Goal: Check status

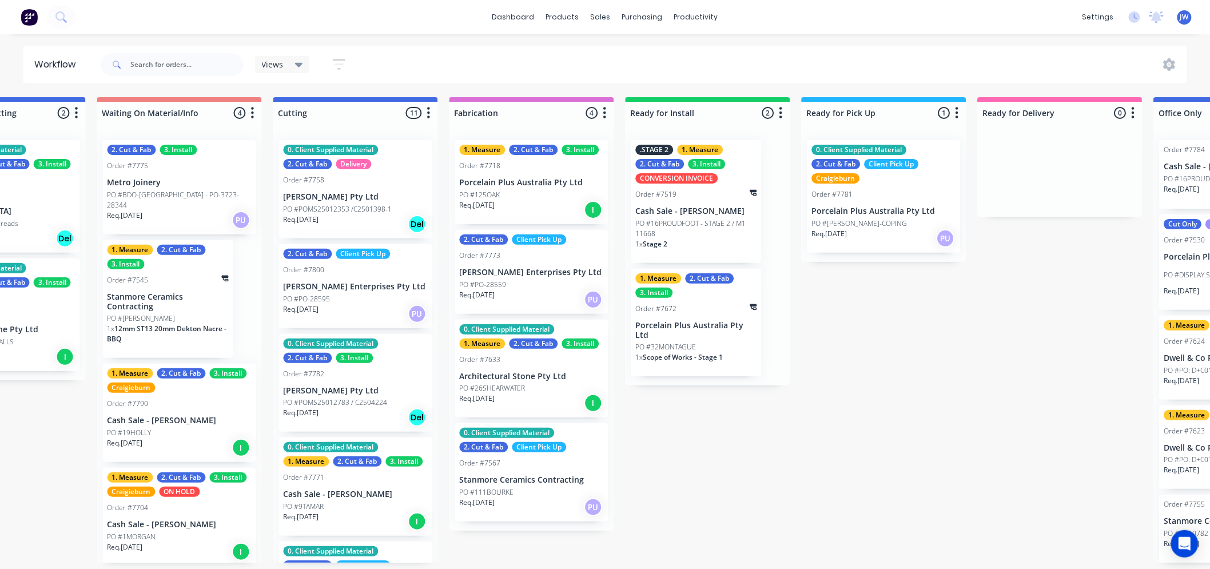
scroll to position [3, 808]
click at [900, 496] on div "Submitted 15 Status colour #273444 hex #273444 Save Cancel Summaries Total orde…" at bounding box center [385, 330] width 2405 height 466
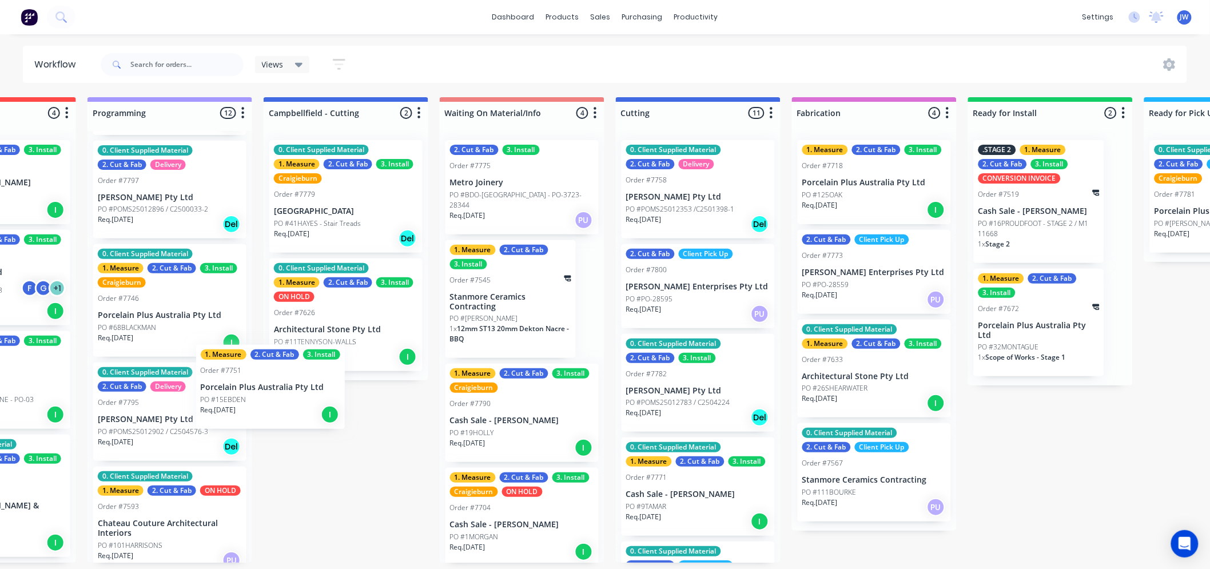
scroll to position [0, 462]
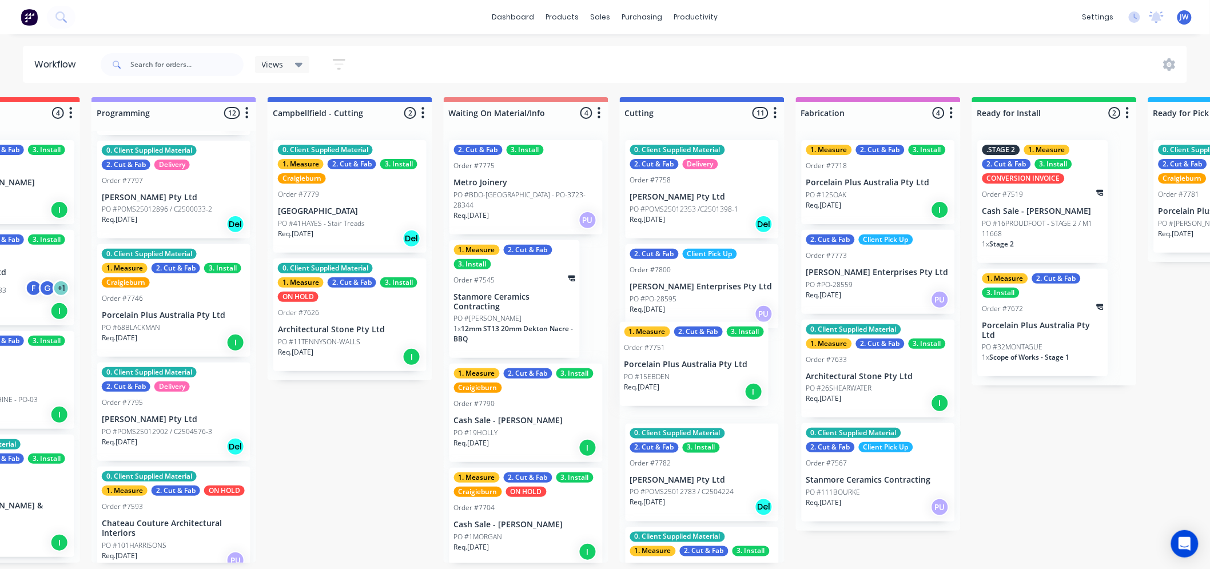
drag, startPoint x: 135, startPoint y: 415, endPoint x: 672, endPoint y: 384, distance: 538.0
click at [672, 384] on div "Submitted 15 Status colour #273444 hex #273444 Save Cancel Summaries Total orde…" at bounding box center [732, 330] width 2405 height 466
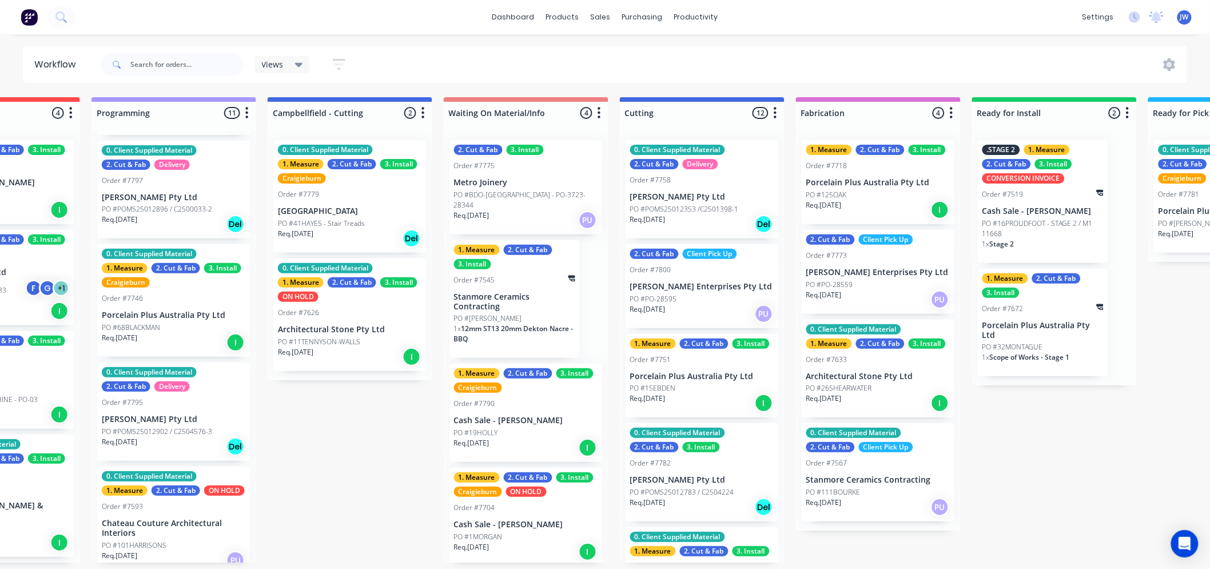
scroll to position [0, 460]
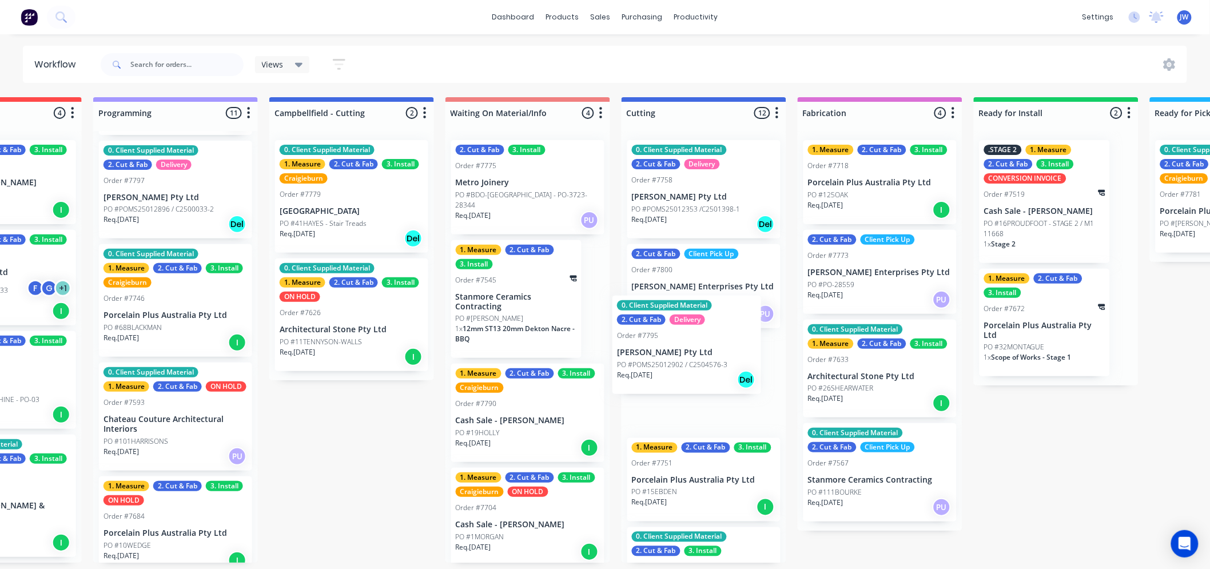
drag, startPoint x: 140, startPoint y: 423, endPoint x: 666, endPoint y: 367, distance: 529.3
click at [666, 367] on div "Submitted 15 Status colour #273444 hex #273444 Save Cancel Summaries Total orde…" at bounding box center [734, 330] width 2405 height 466
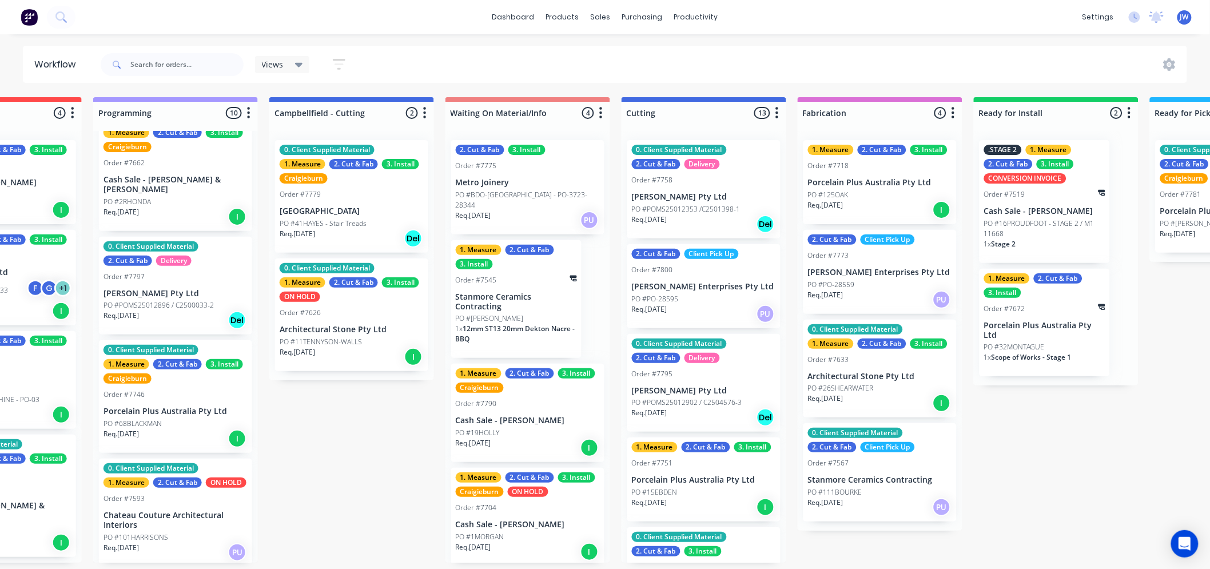
scroll to position [0, 0]
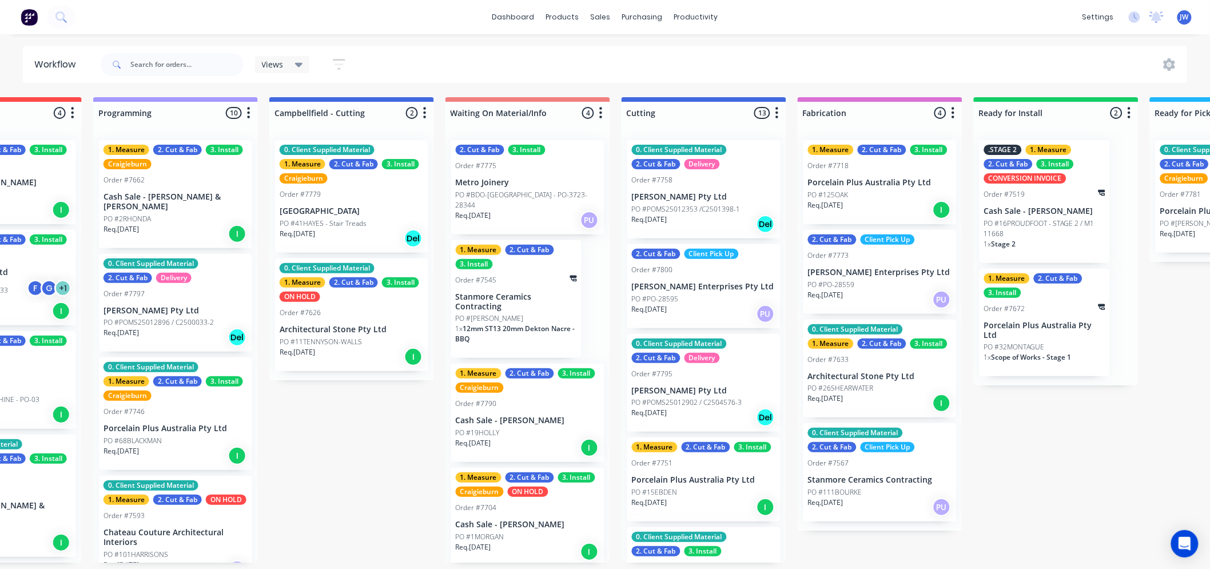
click at [683, 208] on p "PO #POMS25012353 /C2501398-1" at bounding box center [686, 209] width 109 height 10
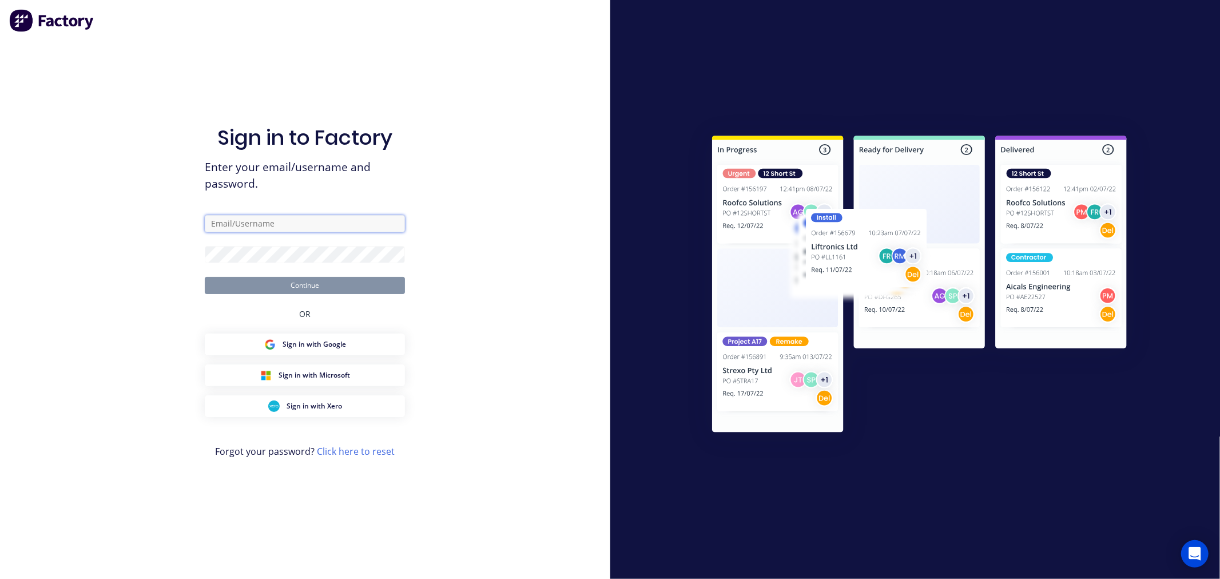
type input "[EMAIL_ADDRESS][DOMAIN_NAME]"
click at [335, 283] on button "Continue" at bounding box center [305, 285] width 200 height 17
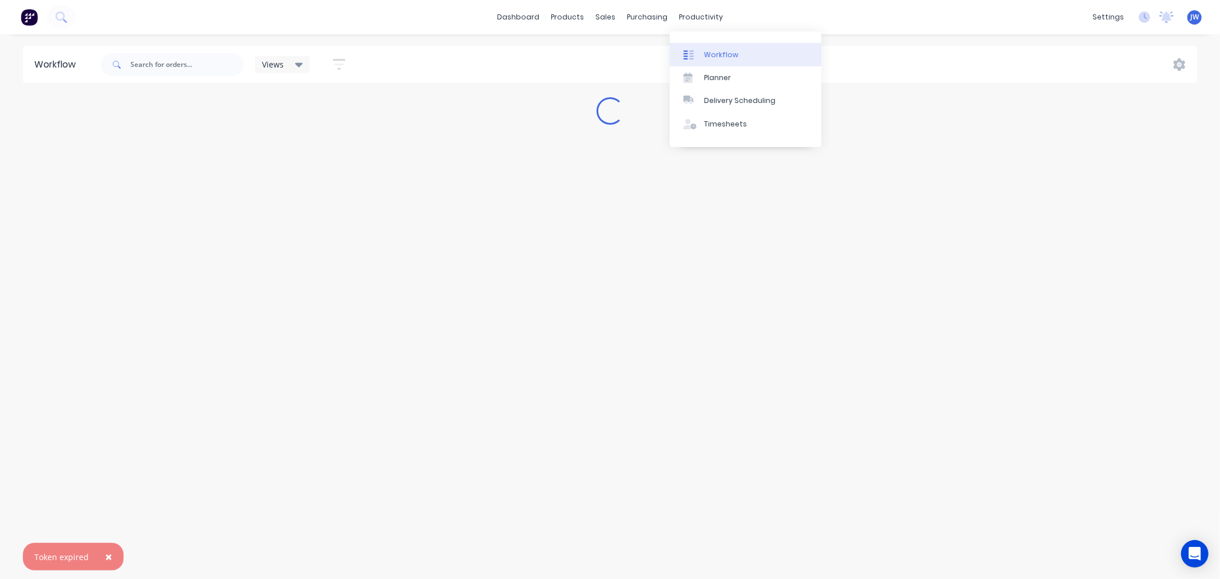
click at [718, 55] on div "Workflow" at bounding box center [721, 55] width 34 height 10
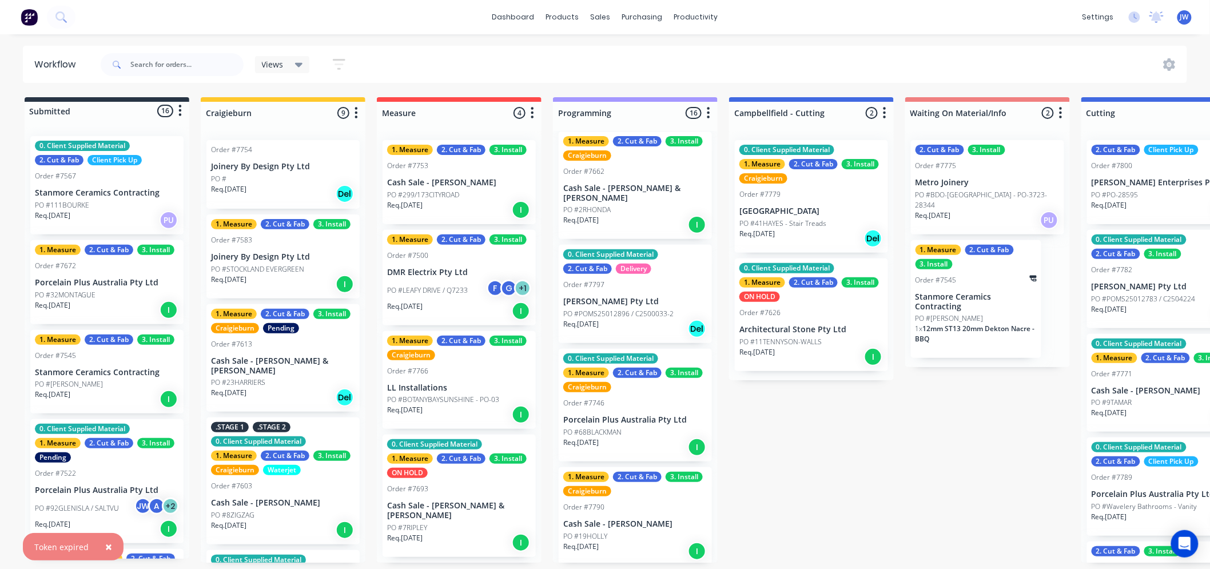
scroll to position [127, 0]
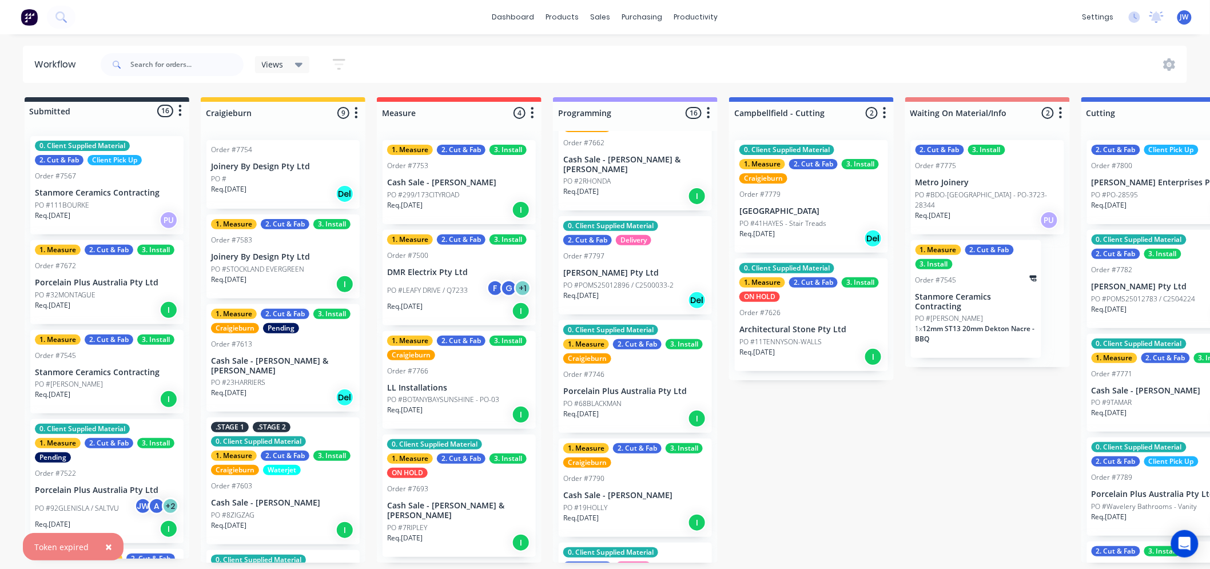
click at [633, 291] on div "Req. [DATE] Del" at bounding box center [635, 300] width 144 height 19
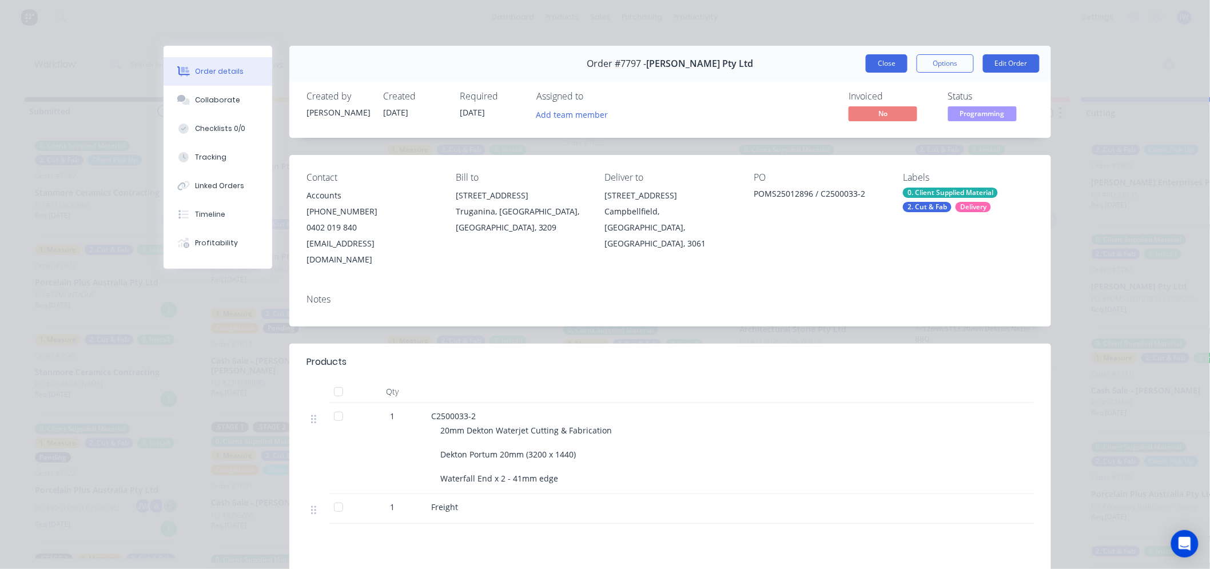
click at [888, 65] on button "Close" at bounding box center [887, 63] width 42 height 18
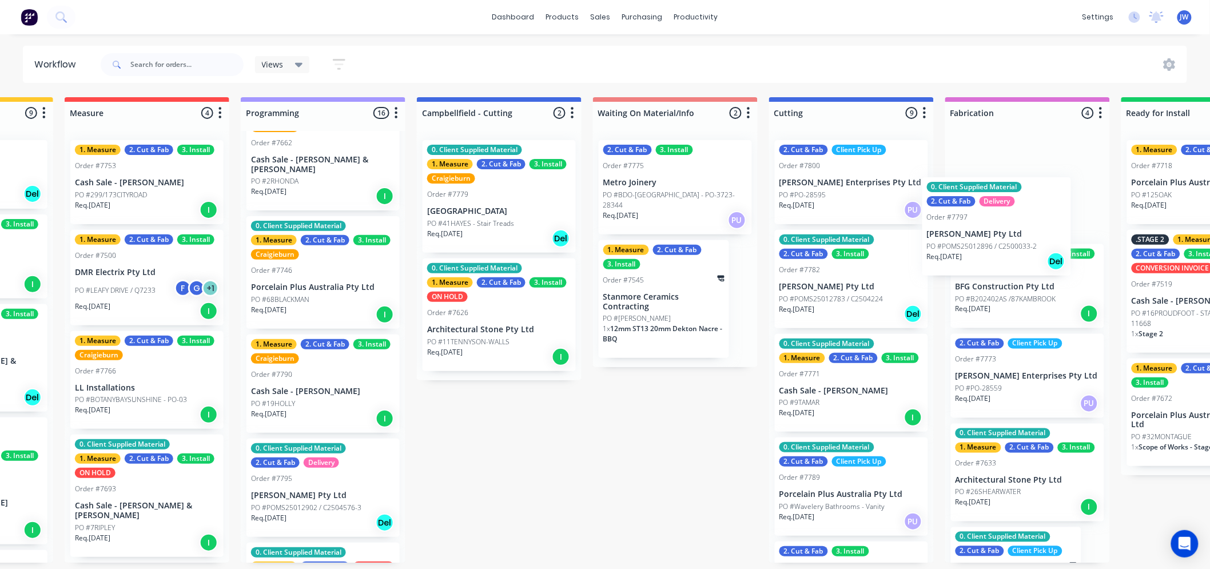
scroll to position [0, 316]
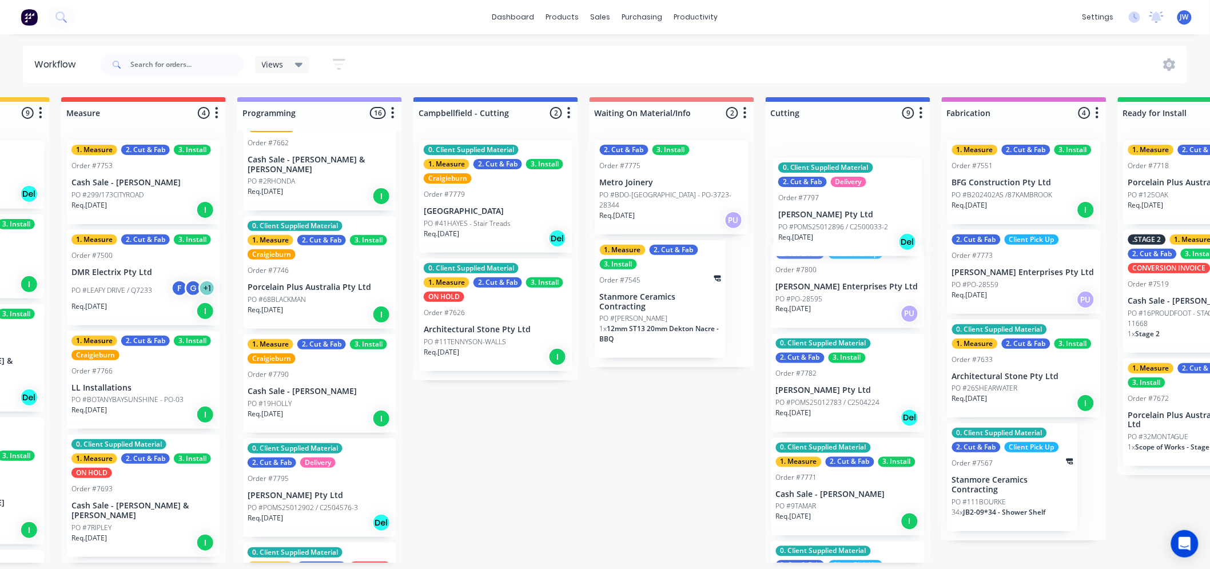
drag, startPoint x: 609, startPoint y: 270, endPoint x: 827, endPoint y: 221, distance: 223.8
click at [827, 221] on div "Submitted 16 Status colour #273444 hex #273444 Save Cancel Summaries Total orde…" at bounding box center [878, 330] width 2405 height 466
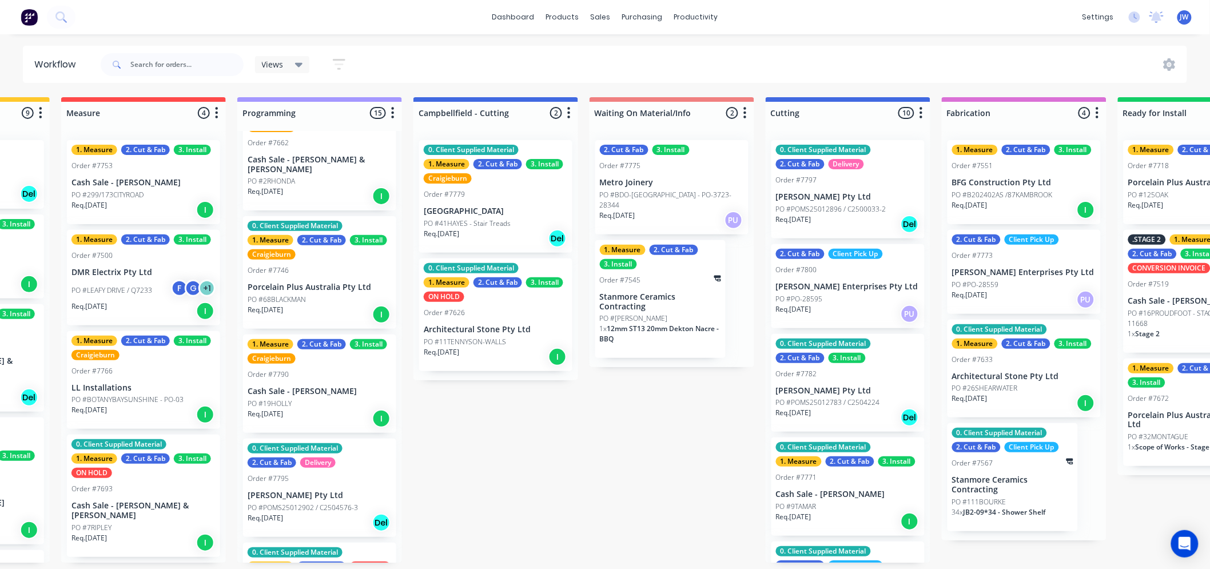
click at [304, 491] on p "[PERSON_NAME] Pty Ltd" at bounding box center [320, 496] width 144 height 10
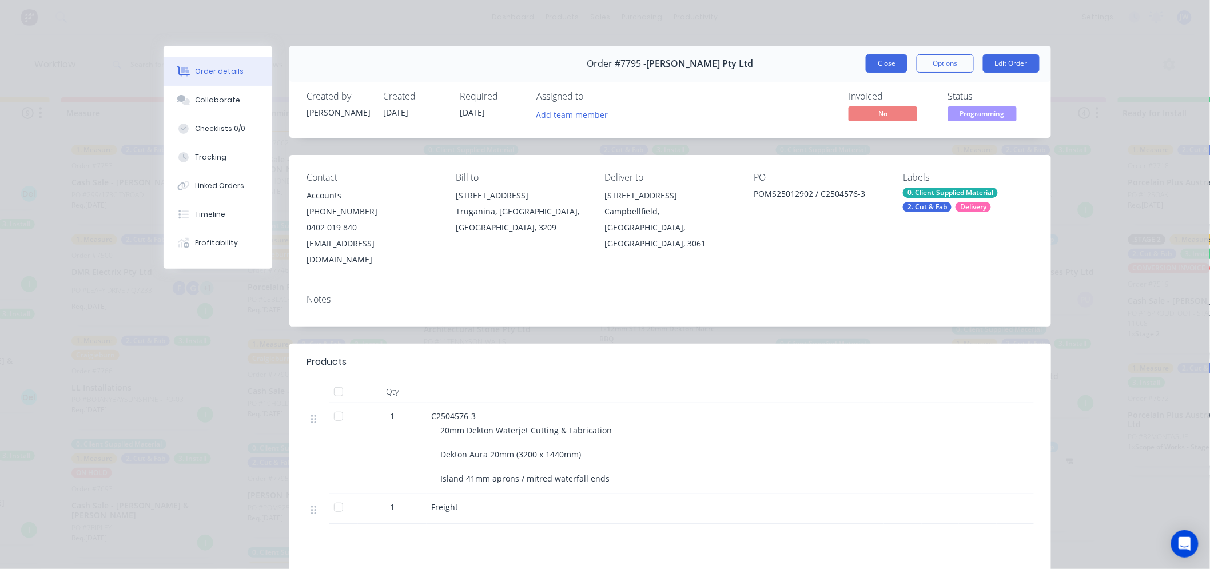
click at [891, 65] on button "Close" at bounding box center [887, 63] width 42 height 18
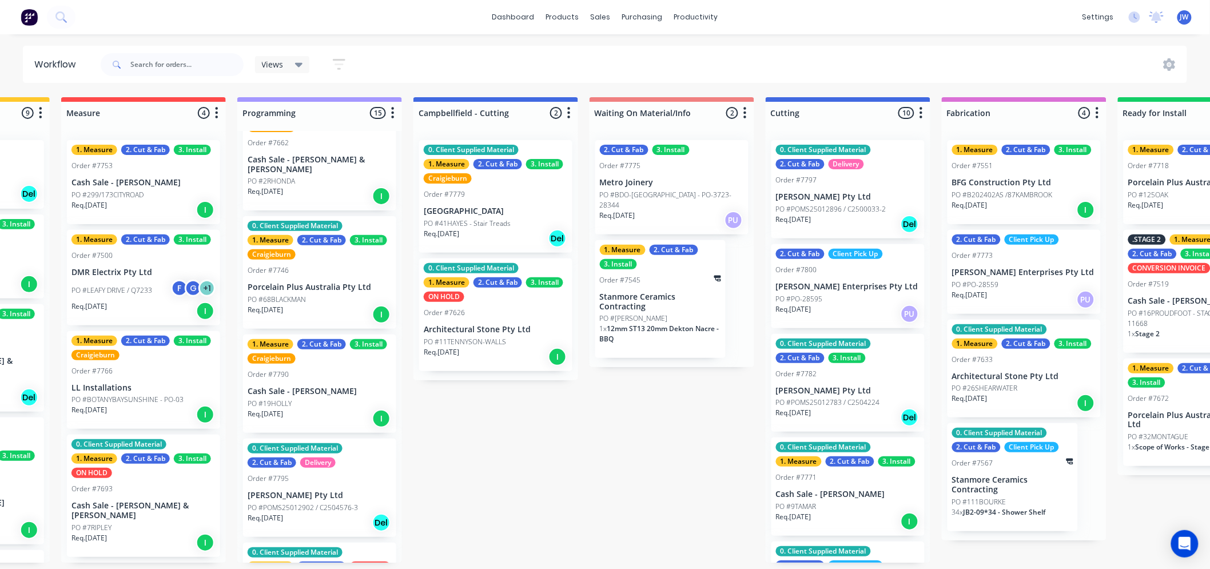
scroll to position [3, 315]
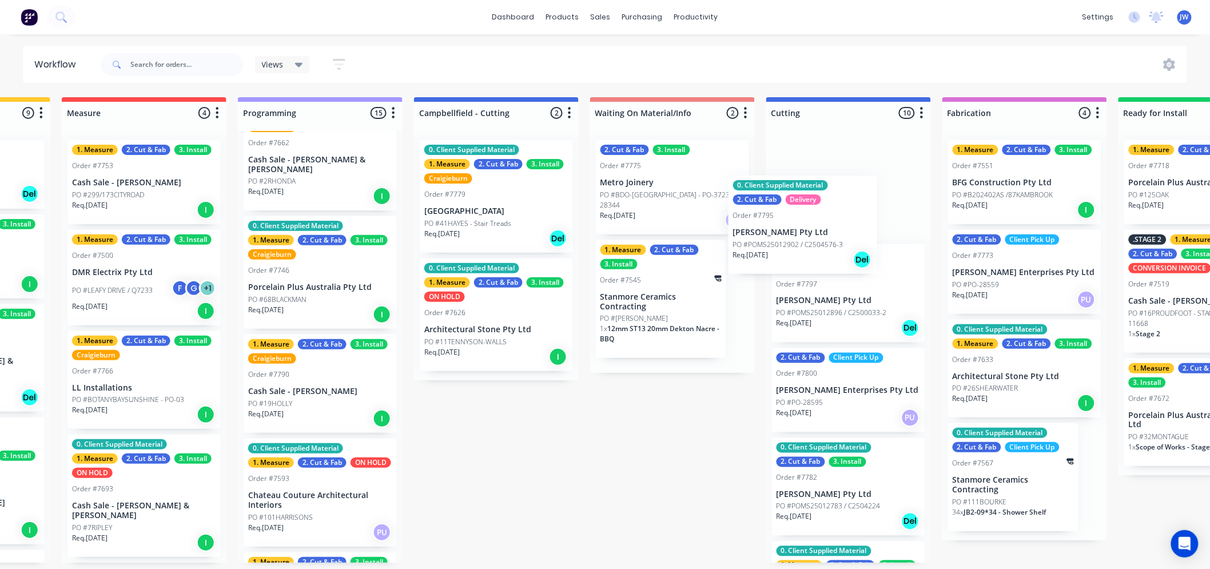
drag, startPoint x: 292, startPoint y: 491, endPoint x: 789, endPoint y: 235, distance: 559.2
click at [789, 235] on div "Submitted 16 Status colour #273444 hex #273444 Save Cancel Summaries Total orde…" at bounding box center [878, 330] width 2405 height 466
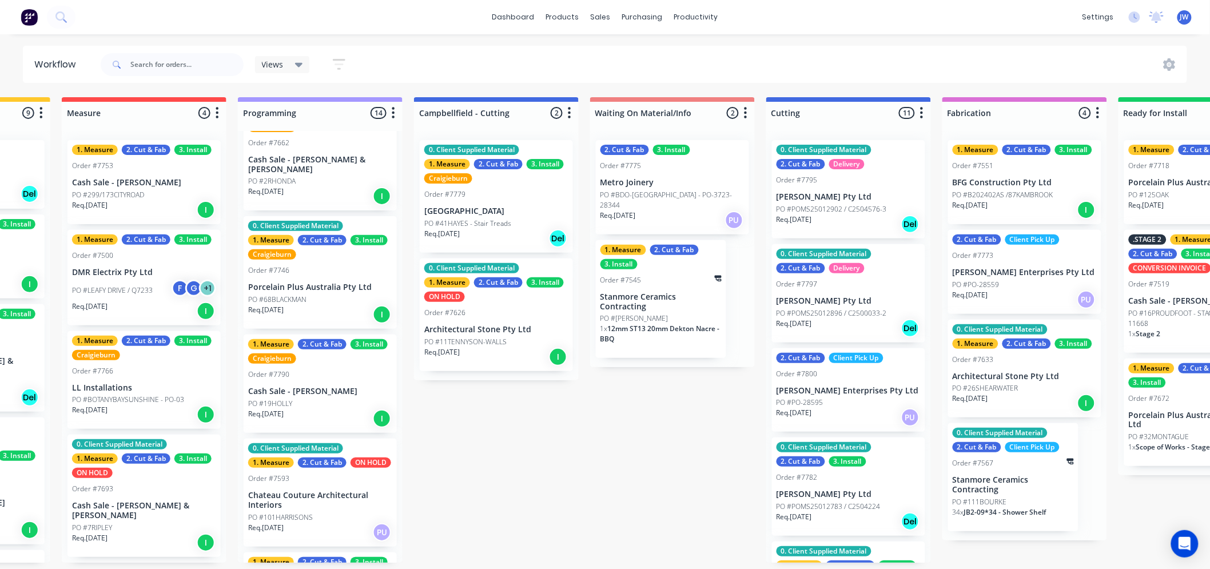
click at [336, 372] on div "1. Measure 2. Cut & Fab 3. Install Craigieburn Order #7790 Cash Sale - [PERSON_…" at bounding box center [320, 384] width 153 height 98
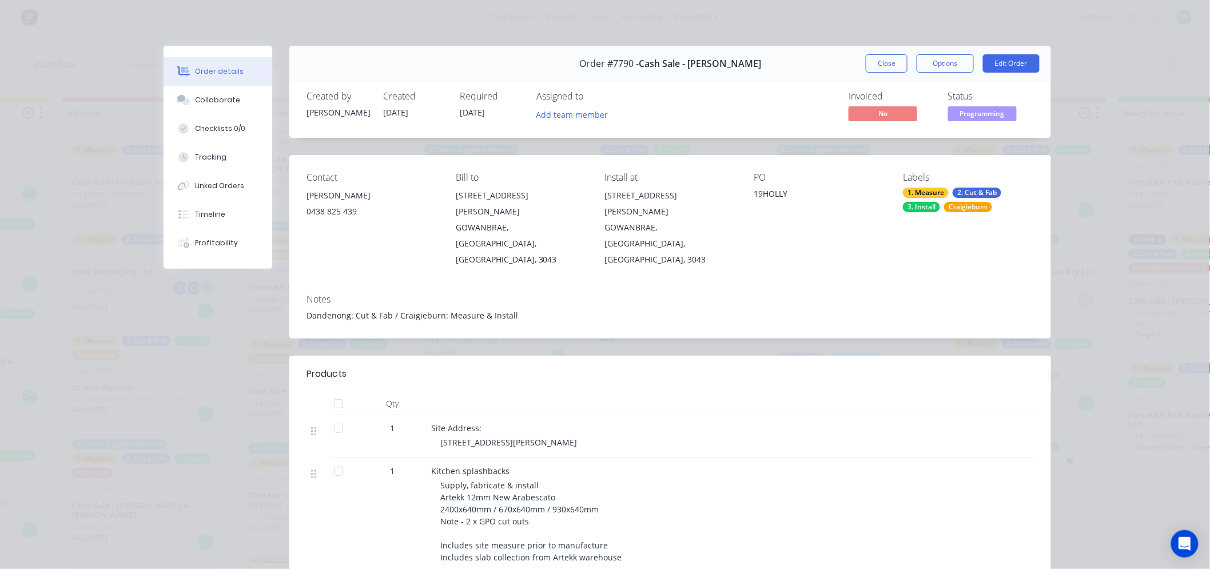
scroll to position [0, 315]
click at [874, 63] on button "Close" at bounding box center [887, 63] width 42 height 18
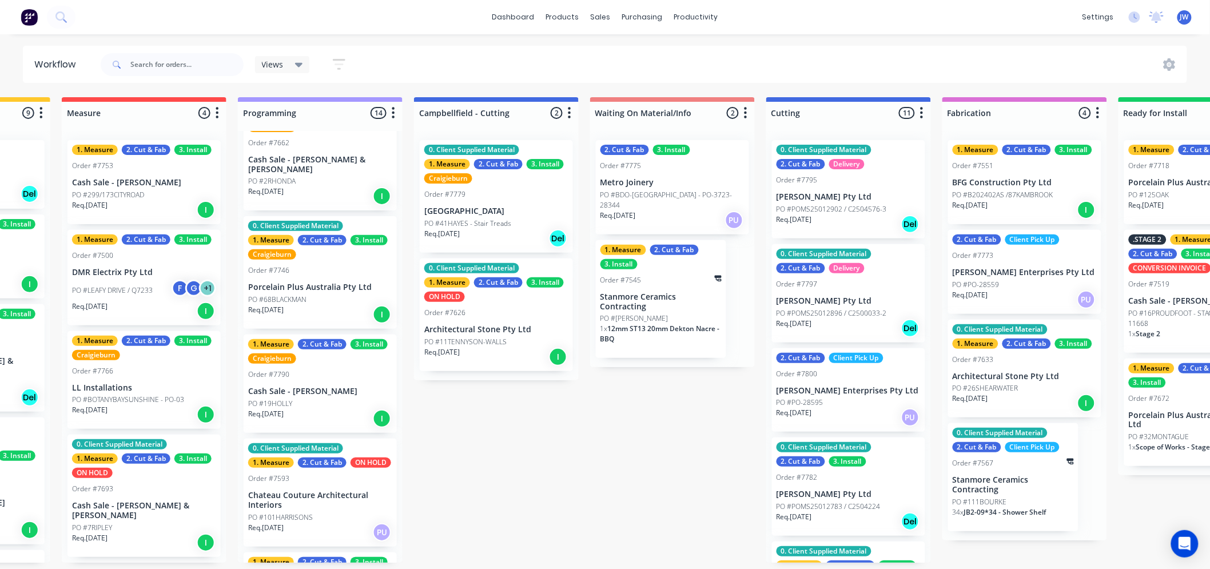
scroll to position [0, 315]
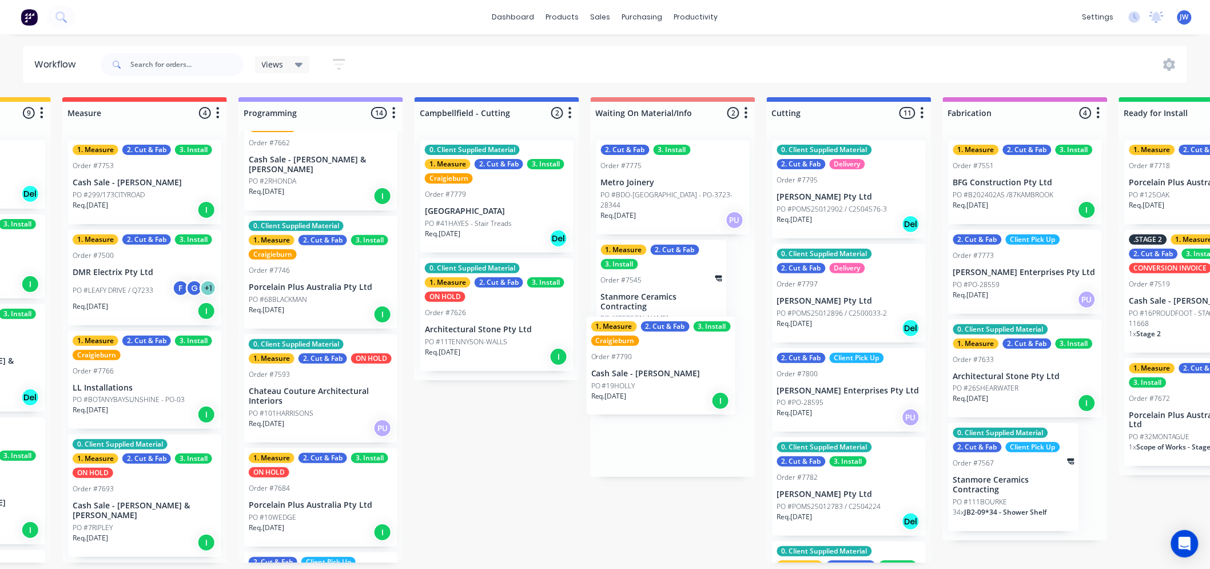
drag, startPoint x: 294, startPoint y: 384, endPoint x: 643, endPoint y: 376, distance: 349.0
click at [643, 376] on div "Submitted 16 Status colour #273444 hex #273444 Save Cancel Summaries Total orde…" at bounding box center [879, 330] width 2405 height 466
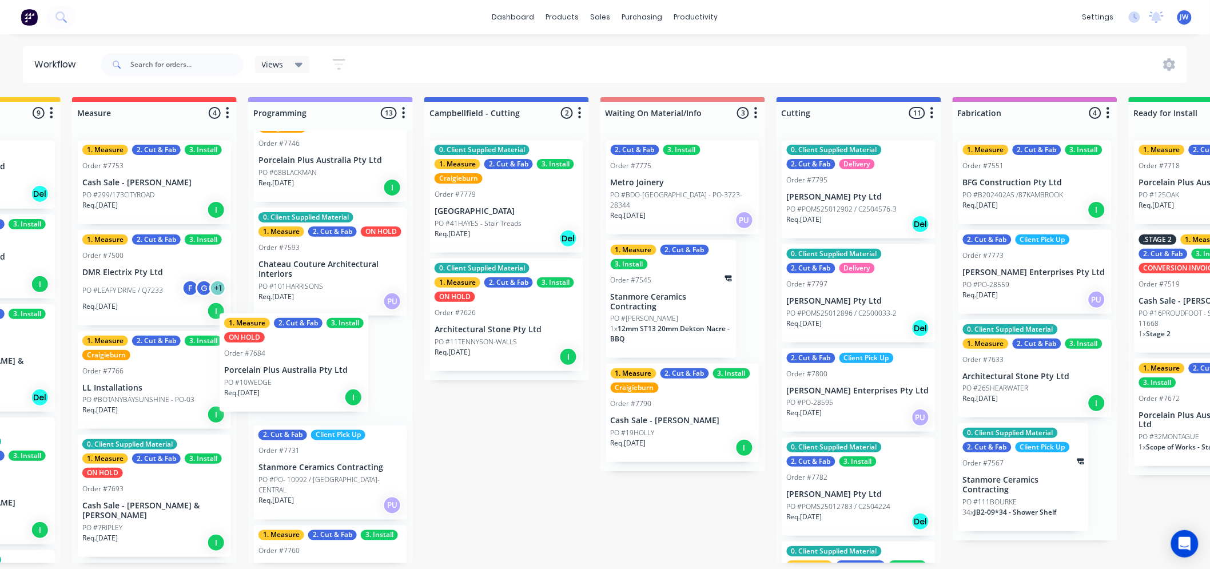
scroll to position [0, 300]
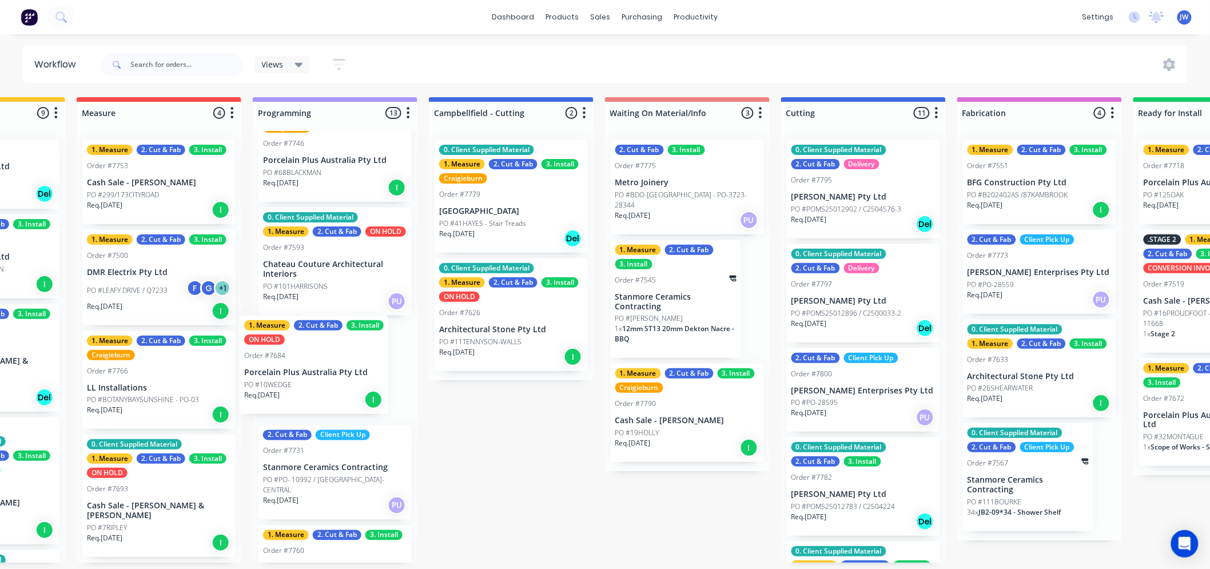
drag, startPoint x: 300, startPoint y: 380, endPoint x: 299, endPoint y: 371, distance: 9.2
click at [299, 371] on div "2. Cut & Fab Order #7802 Porcelain Plus Australia Pty Ltd PO #4PLEASANTVIEW Req…" at bounding box center [335, 347] width 165 height 432
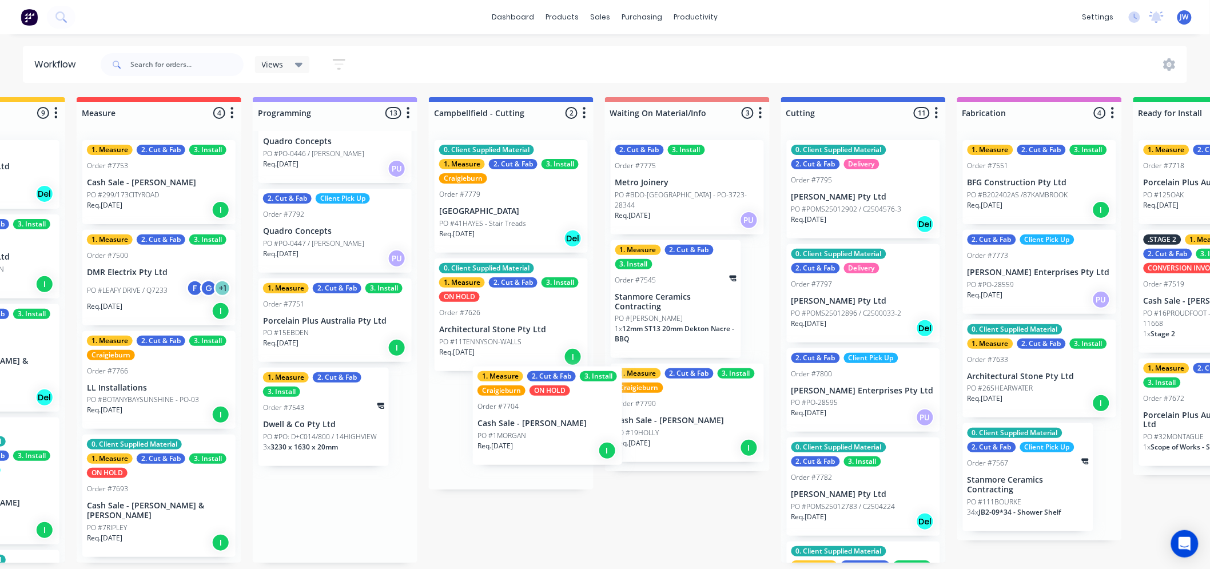
scroll to position [3, 300]
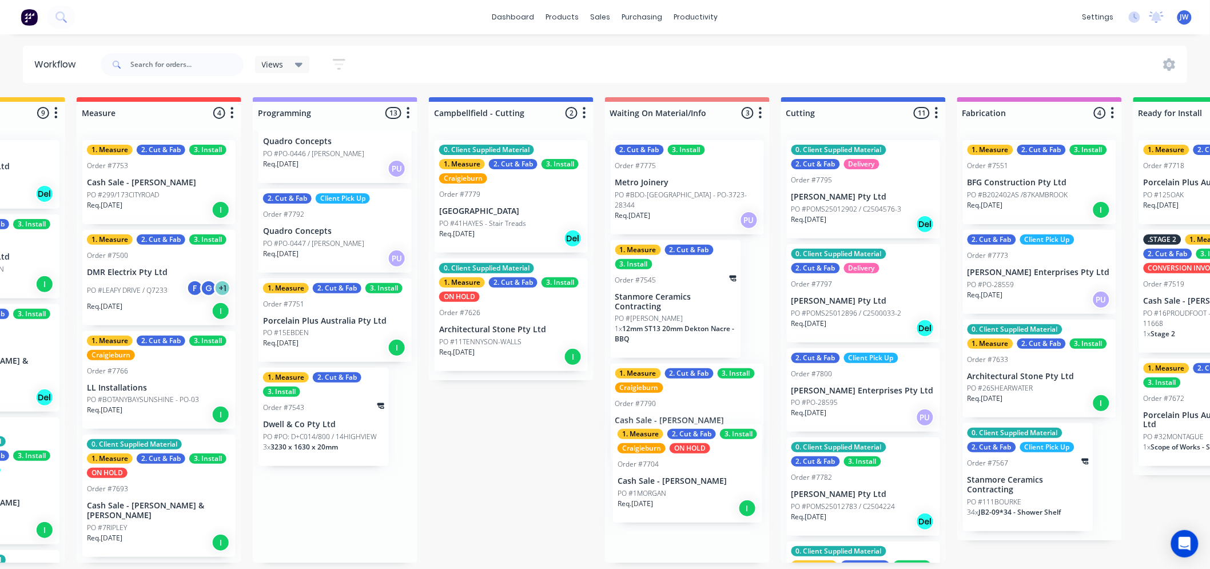
drag, startPoint x: 323, startPoint y: 336, endPoint x: 685, endPoint y: 489, distance: 392.6
click at [685, 489] on div "Submitted 16 Status colour #273444 hex #273444 Save Cancel Summaries Total orde…" at bounding box center [893, 330] width 2405 height 466
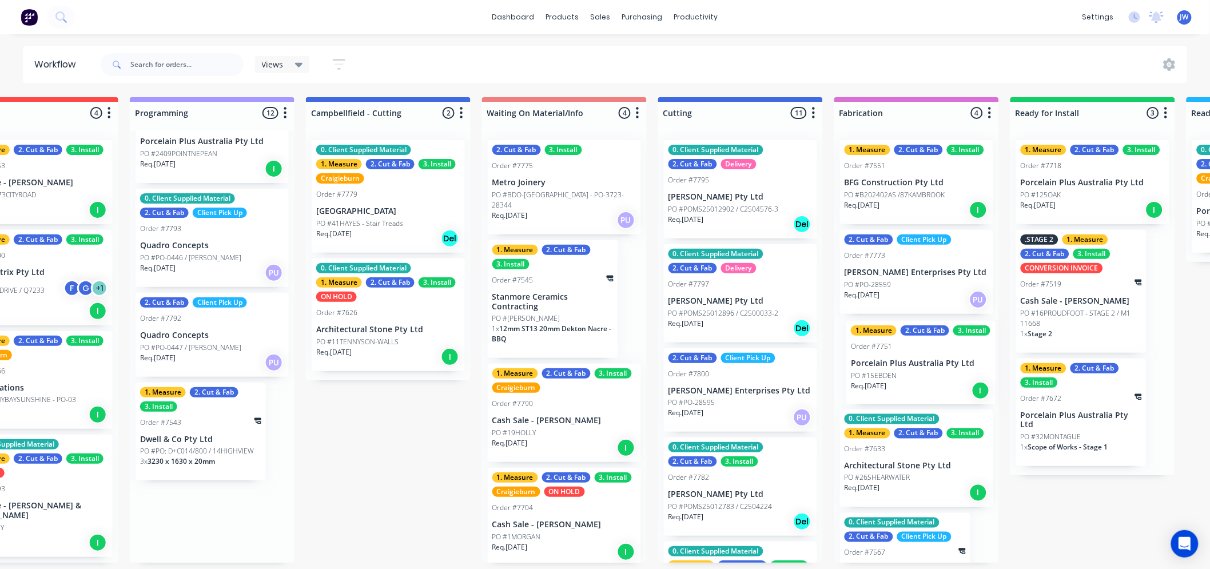
scroll to position [3, 426]
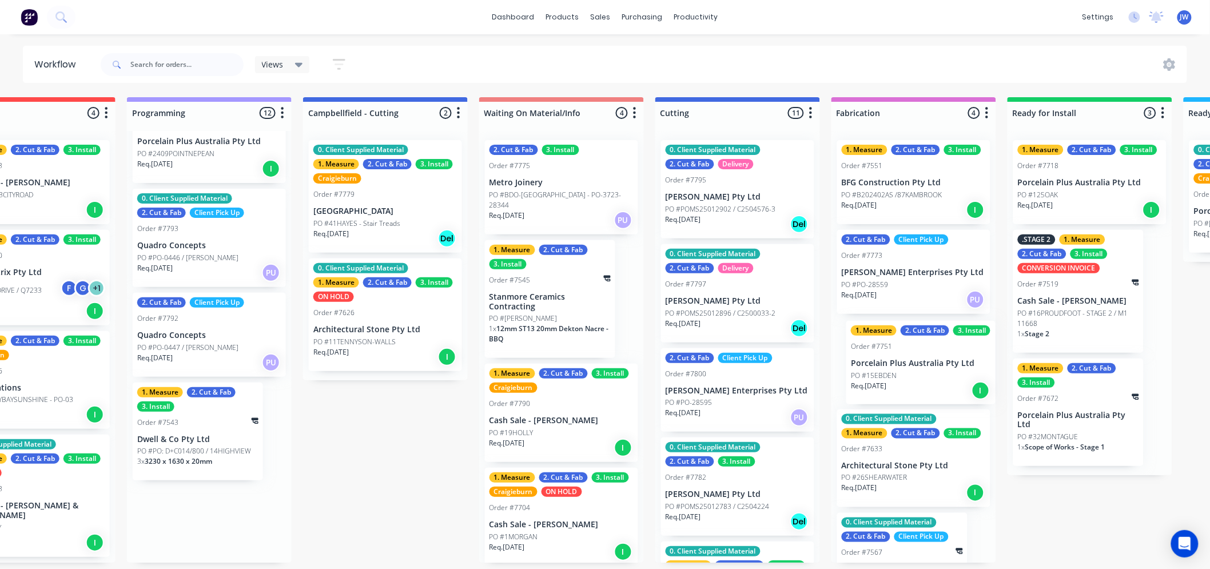
drag, startPoint x: 304, startPoint y: 414, endPoint x: 910, endPoint y: 360, distance: 608.1
click at [910, 360] on div "Submitted 16 Status colour #273444 hex #273444 Save Cancel Summaries Total orde…" at bounding box center [767, 330] width 2405 height 466
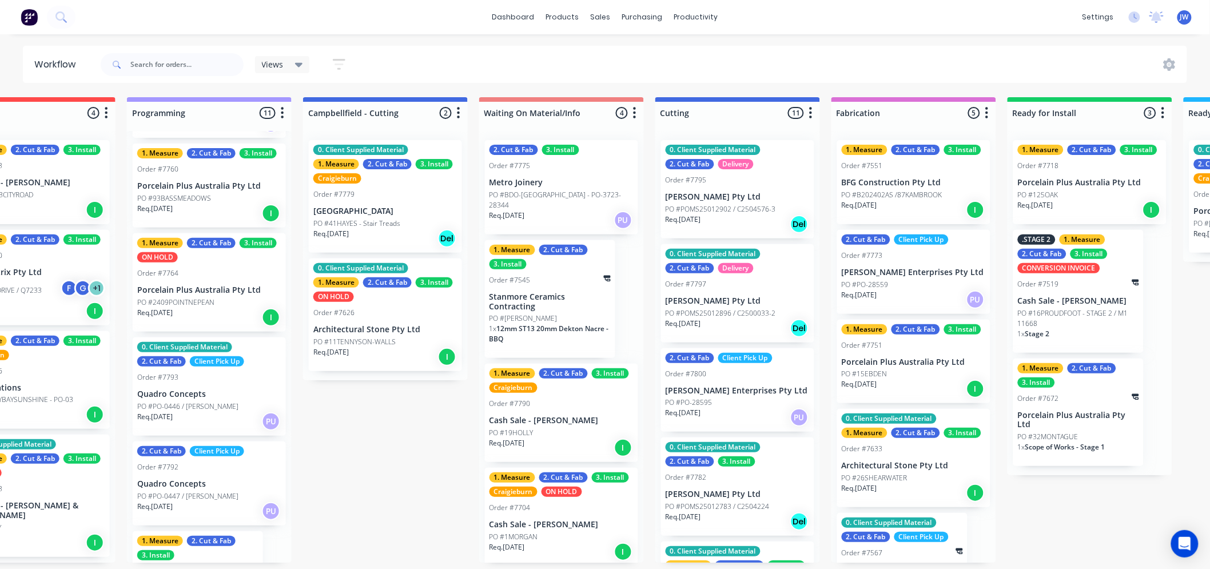
scroll to position [694, 0]
